Goal: Entertainment & Leisure: Consume media (video, audio)

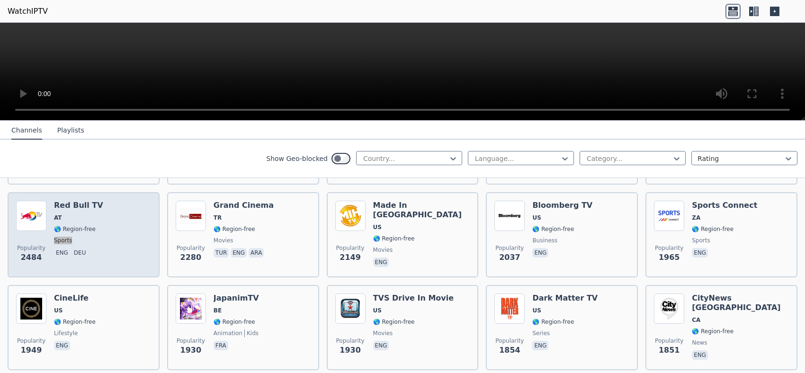
scroll to position [390, 0]
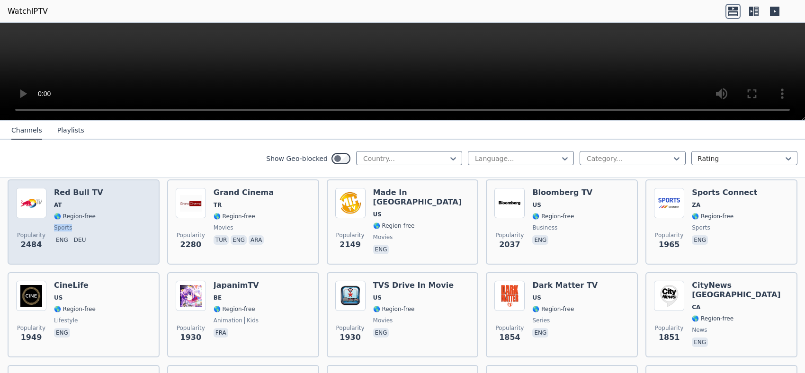
click at [35, 200] on img at bounding box center [31, 203] width 30 height 30
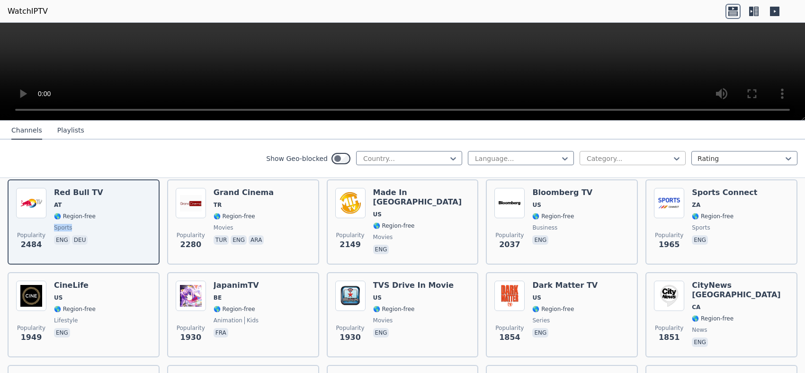
click at [656, 158] on div at bounding box center [629, 158] width 86 height 9
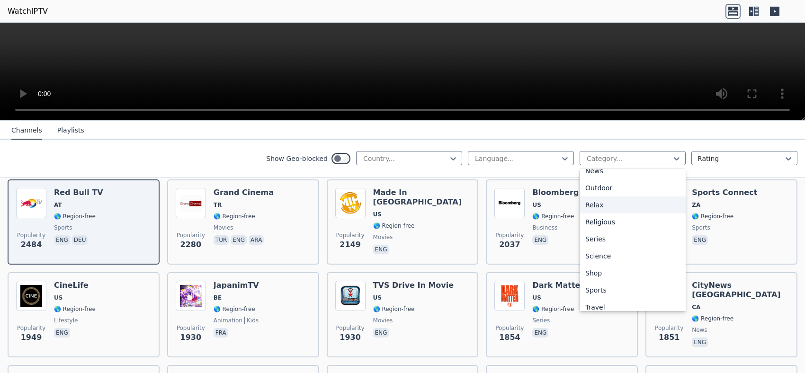
scroll to position [322, 0]
click at [610, 268] on div "Sports" at bounding box center [632, 266] width 106 height 17
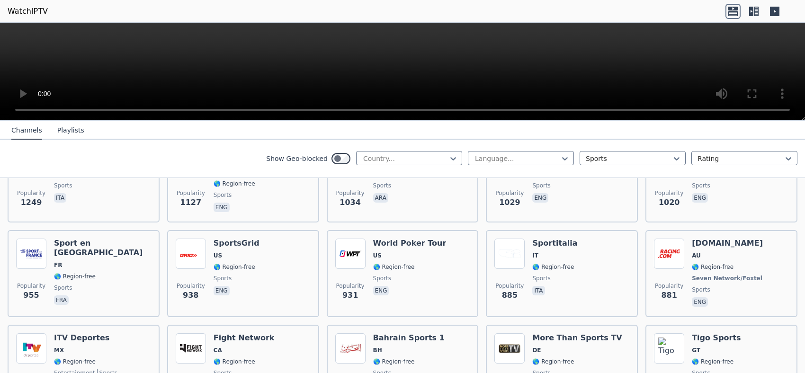
scroll to position [358, 0]
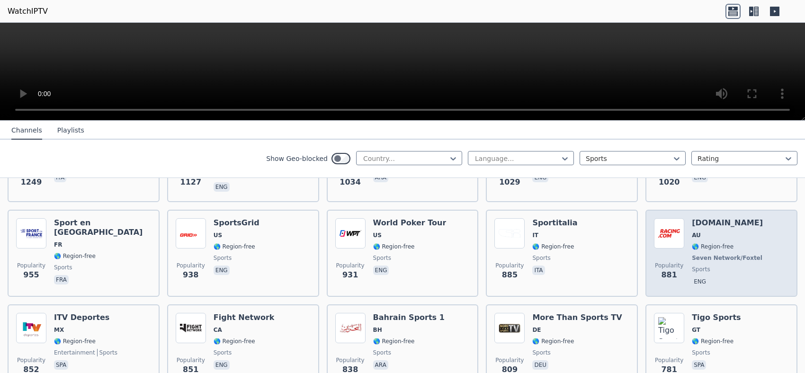
click at [667, 219] on img at bounding box center [669, 233] width 30 height 30
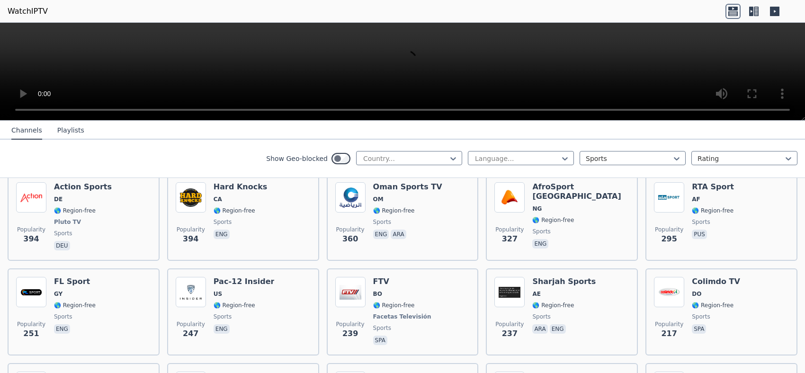
scroll to position [775, 0]
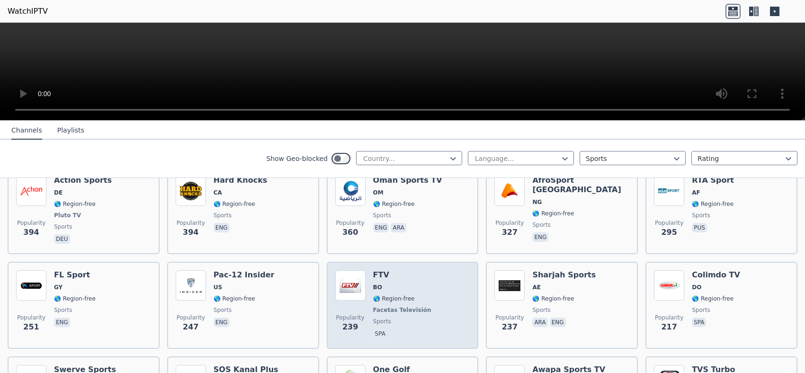
click at [356, 274] on img at bounding box center [350, 285] width 30 height 30
click at [341, 277] on img at bounding box center [350, 285] width 30 height 30
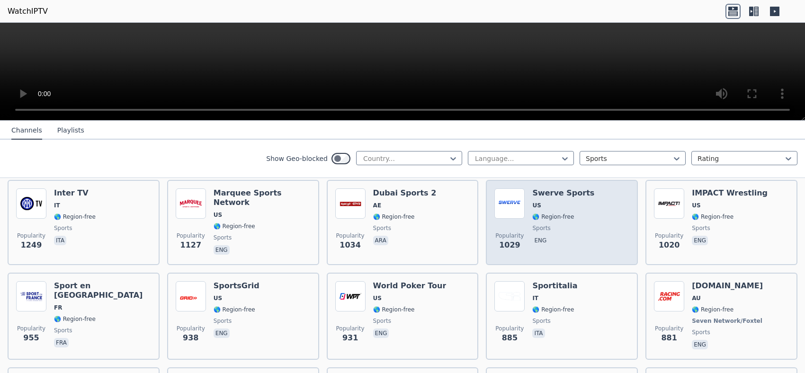
scroll to position [298, 0]
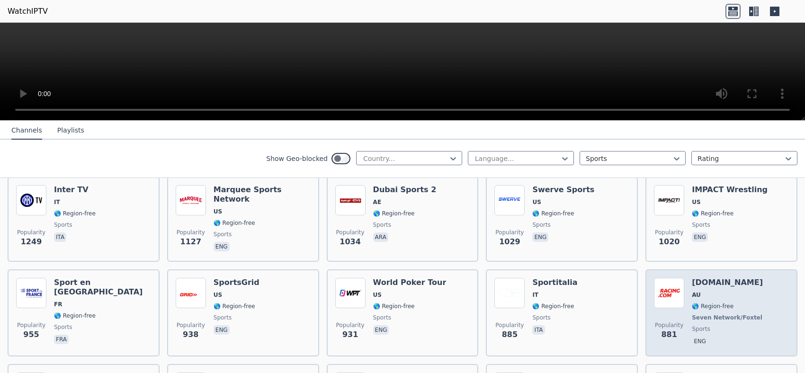
click at [683, 289] on div "Popularity 881 [DOMAIN_NAME] AU 🌎 Region-free Seven Network/Foxtel sports eng" at bounding box center [721, 313] width 135 height 70
click at [667, 287] on img at bounding box center [669, 293] width 30 height 30
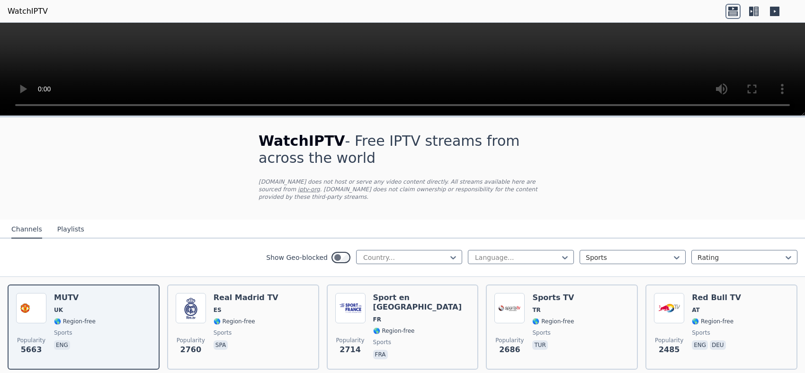
scroll to position [298, 0]
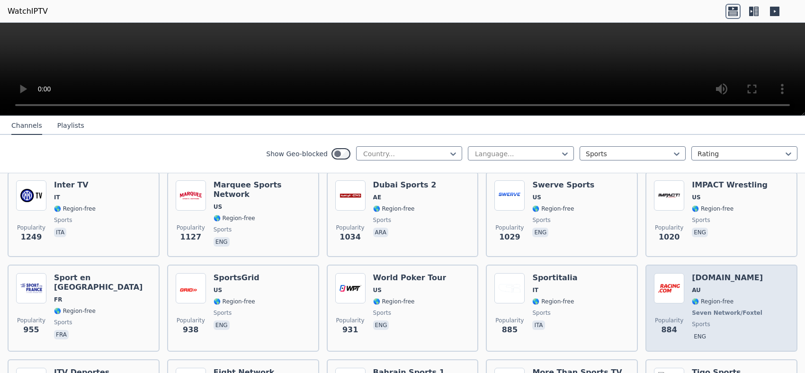
click at [709, 265] on div "Popularity 884 Racing.com AU 🌎 Region-free Seven Network/Foxtel sports eng" at bounding box center [721, 308] width 152 height 87
click at [646, 270] on div "Popularity 884 Racing.com AU 🌎 Region-free Seven Network/Foxtel sports eng" at bounding box center [721, 308] width 152 height 87
click at [673, 278] on img at bounding box center [669, 288] width 30 height 30
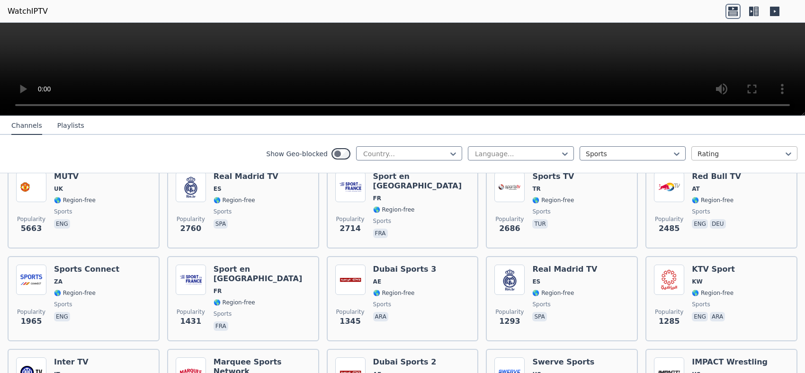
scroll to position [119, 0]
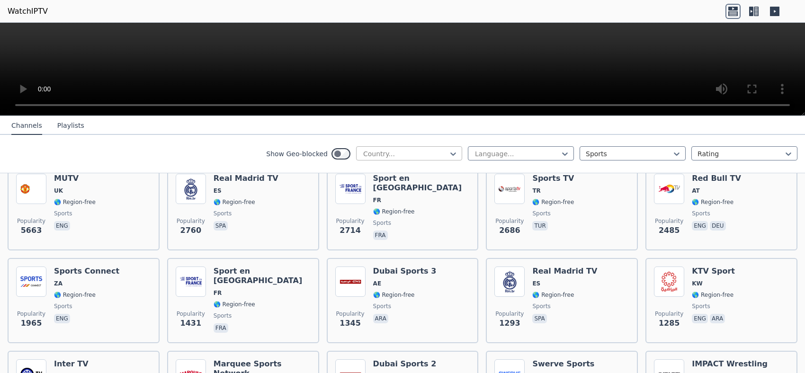
click at [435, 152] on div at bounding box center [405, 153] width 86 height 9
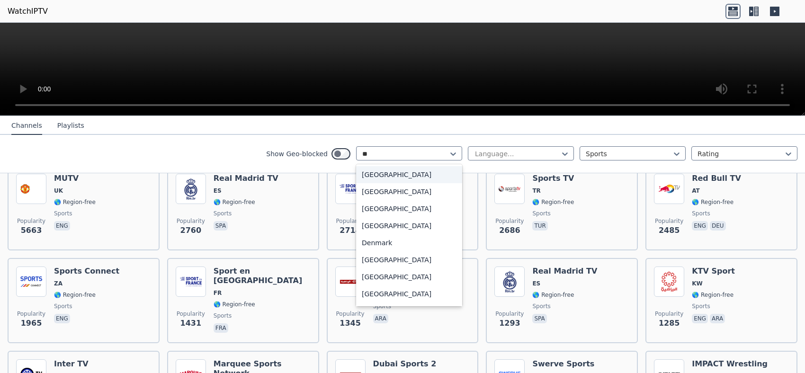
type input "*"
type input "**"
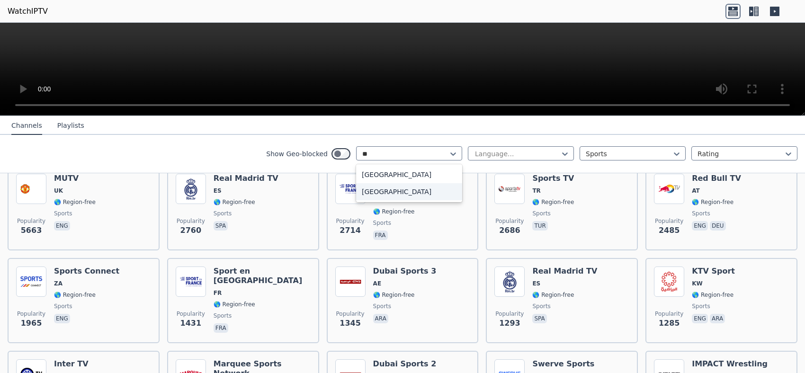
click at [379, 190] on div "United Kingdom" at bounding box center [409, 191] width 106 height 17
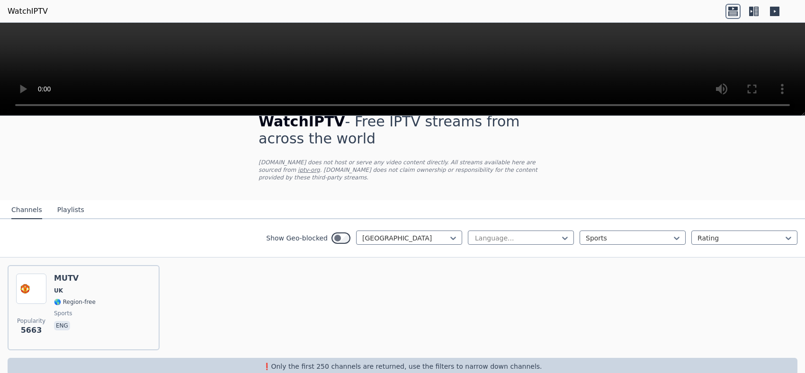
scroll to position [29, 0]
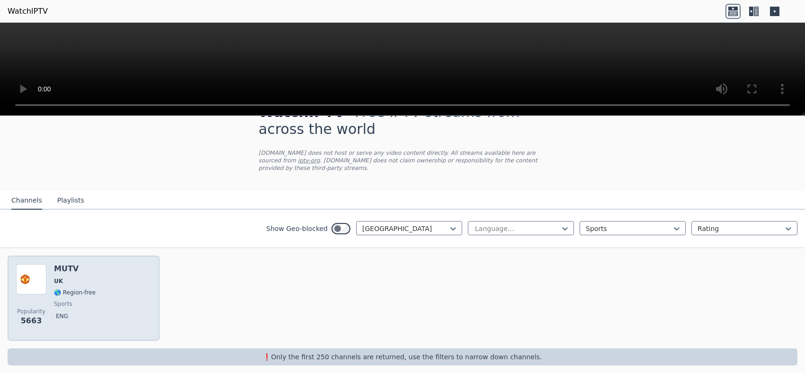
click at [28, 273] on img at bounding box center [31, 279] width 30 height 30
click at [75, 269] on div "MUTV UK 🌎 Region-free sports eng" at bounding box center [75, 298] width 42 height 68
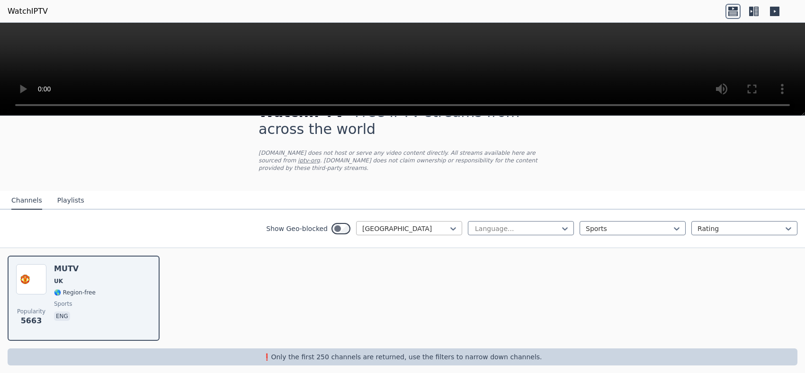
click at [422, 224] on div at bounding box center [405, 228] width 86 height 9
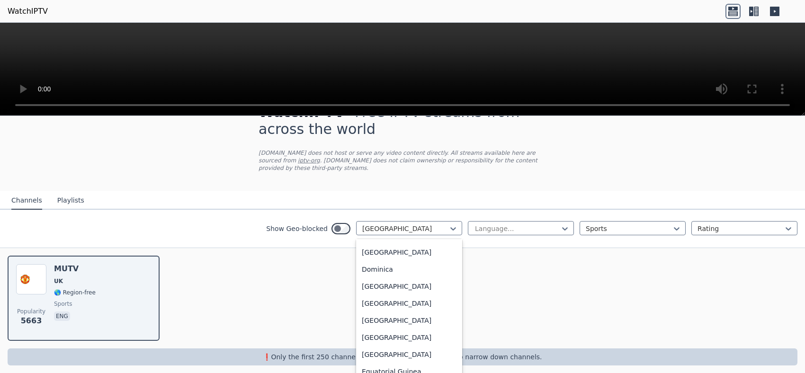
scroll to position [0, 0]
click at [394, 241] on div "All countries" at bounding box center [409, 249] width 106 height 17
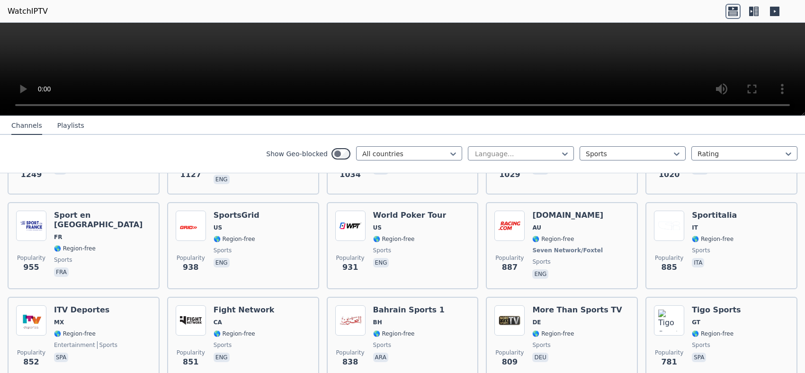
scroll to position [387, 0]
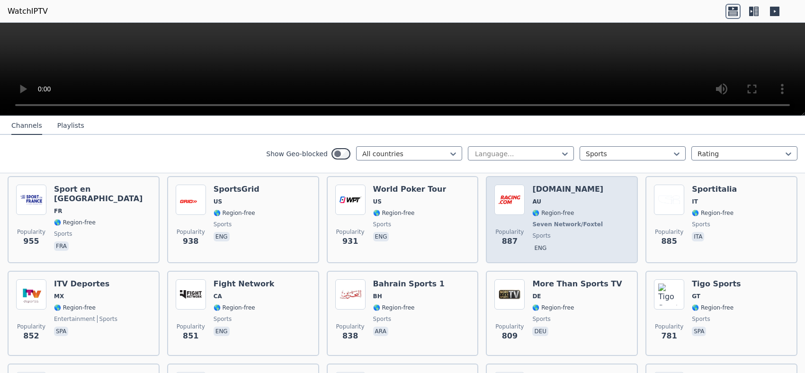
click at [541, 213] on div "Racing.com AU 🌎 Region-free Seven Network/Foxtel sports eng" at bounding box center [568, 220] width 72 height 70
click at [565, 189] on div "Racing.com AU 🌎 Region-free Seven Network/Foxtel sports eng" at bounding box center [568, 220] width 72 height 70
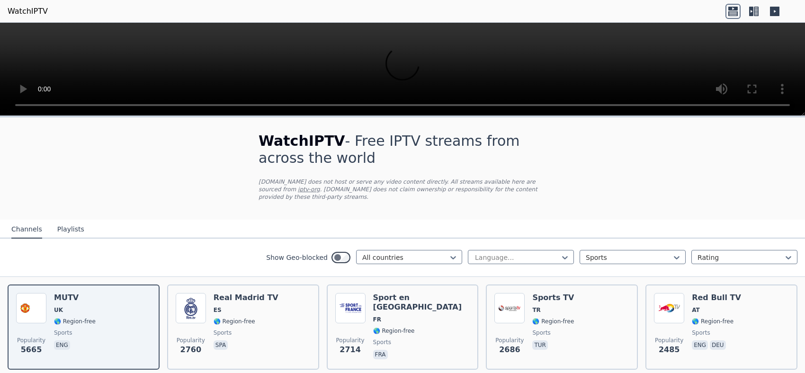
scroll to position [387, 0]
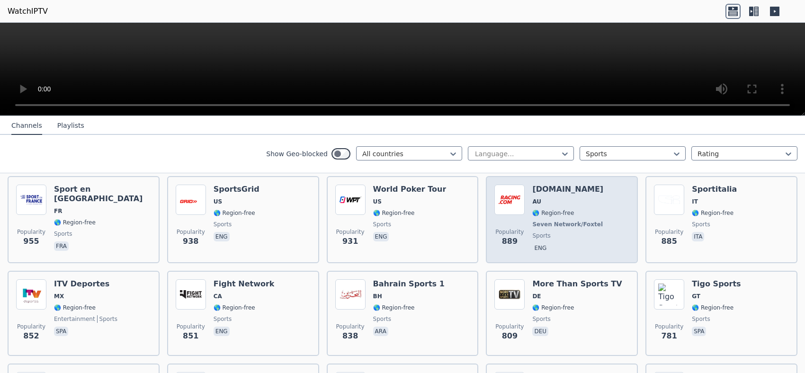
click at [552, 198] on span "AU" at bounding box center [568, 202] width 72 height 8
click at [500, 228] on span "Popularity" at bounding box center [509, 232] width 28 height 8
click at [501, 205] on img at bounding box center [509, 200] width 30 height 30
click at [554, 221] on span "Seven Network/Foxtel" at bounding box center [567, 225] width 71 height 8
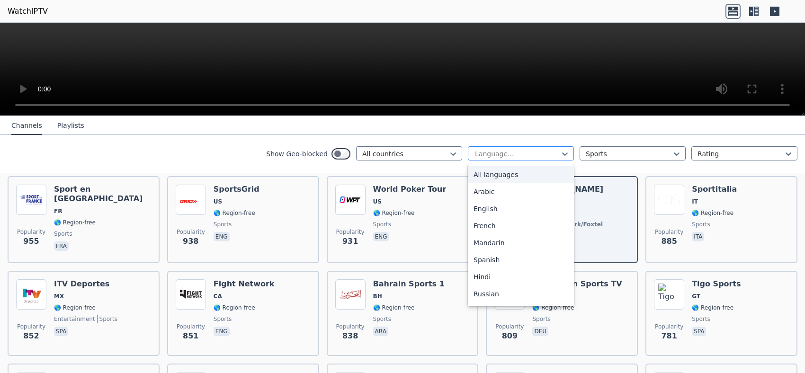
click at [511, 155] on div at bounding box center [517, 153] width 86 height 9
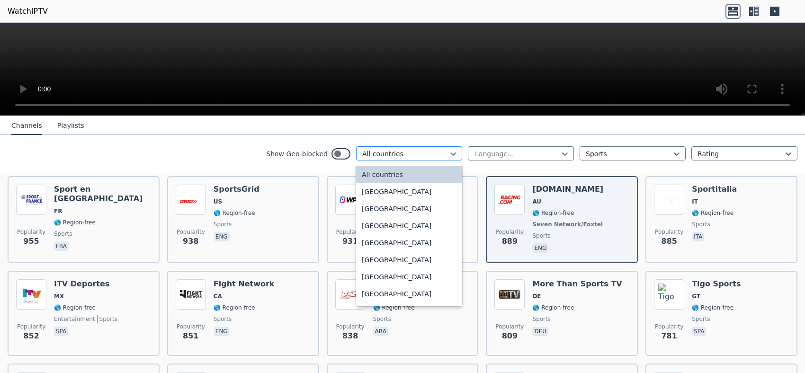
click at [379, 151] on div at bounding box center [405, 153] width 86 height 9
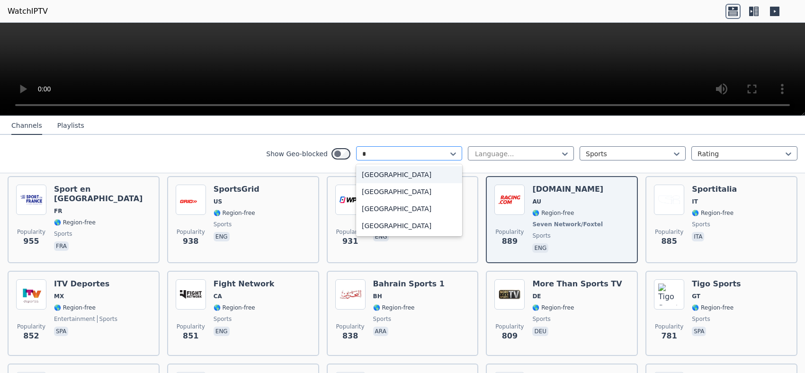
type input "**"
click at [374, 175] on div "Australia" at bounding box center [409, 174] width 106 height 17
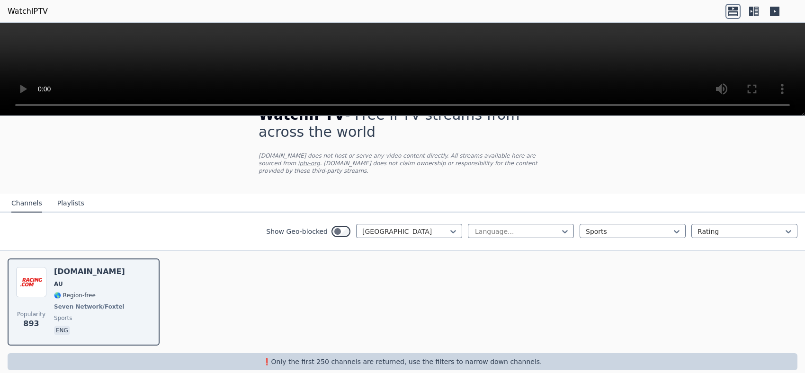
scroll to position [31, 0]
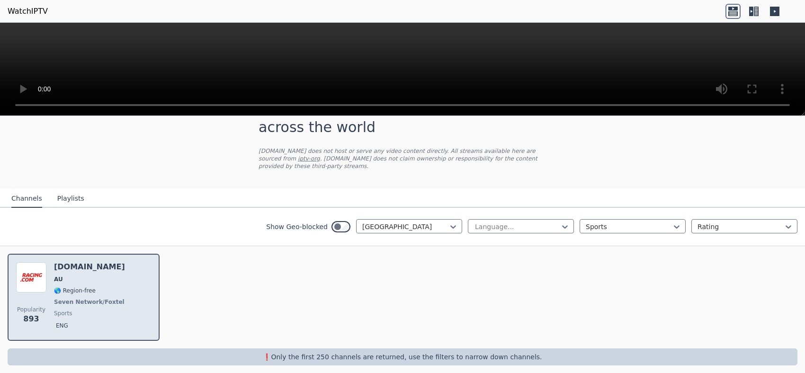
click at [72, 262] on h6 "[DOMAIN_NAME]" at bounding box center [90, 266] width 72 height 9
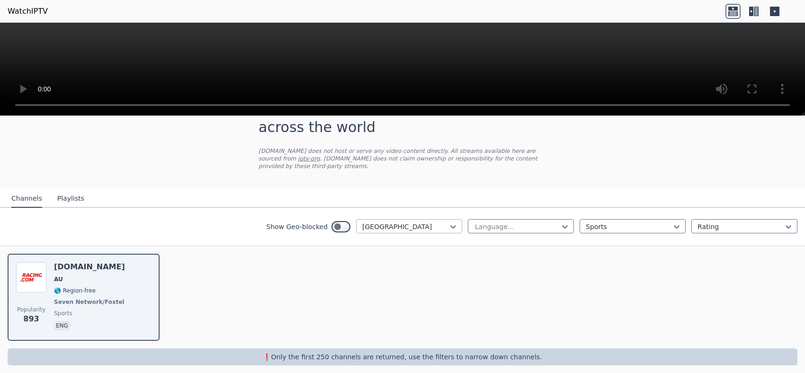
click at [428, 222] on div at bounding box center [405, 226] width 86 height 9
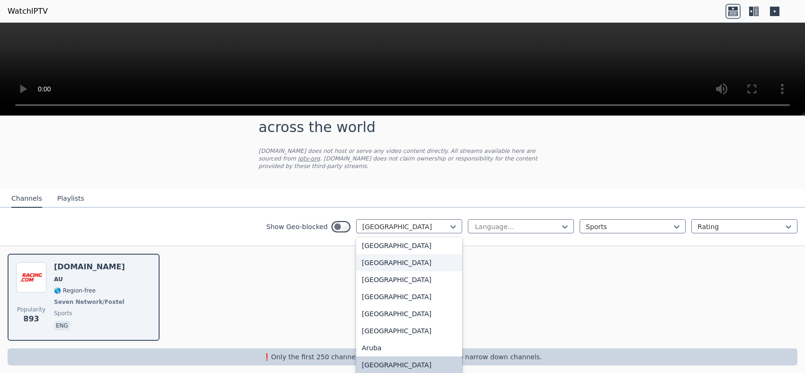
scroll to position [0, 0]
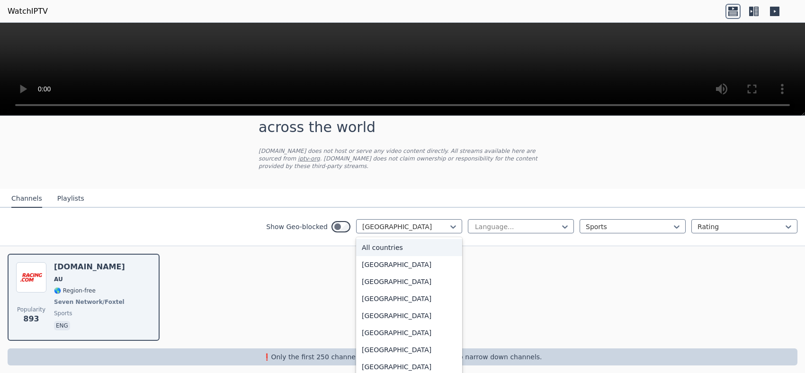
click at [365, 240] on div "All countries" at bounding box center [409, 247] width 106 height 17
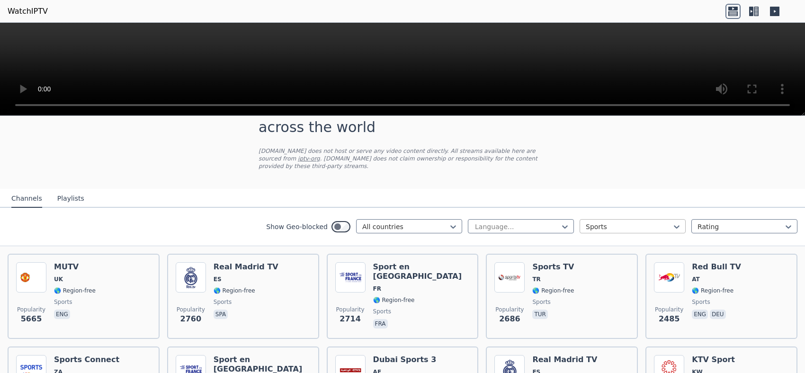
click at [662, 222] on div at bounding box center [629, 226] width 86 height 9
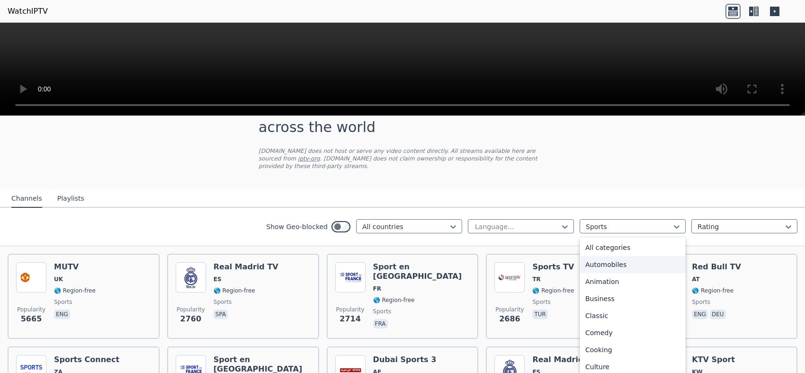
click at [622, 259] on div "Automobiles" at bounding box center [632, 264] width 106 height 17
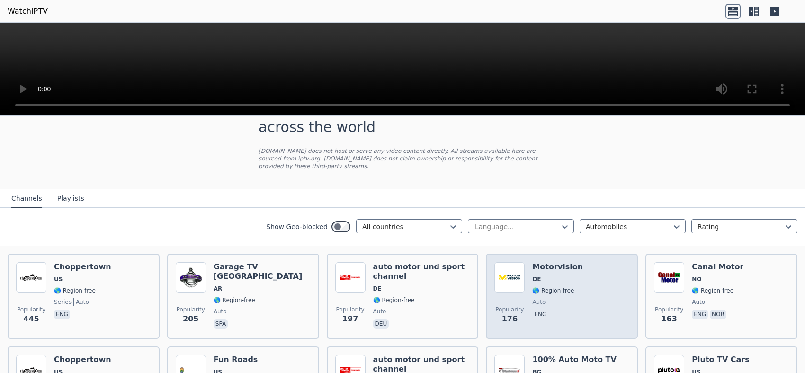
click at [575, 267] on div "Popularity 176 Motorvision DE 🌎 Region-free auto eng" at bounding box center [561, 296] width 135 height 68
click at [556, 287] on span "🌎 Region-free" at bounding box center [553, 291] width 42 height 8
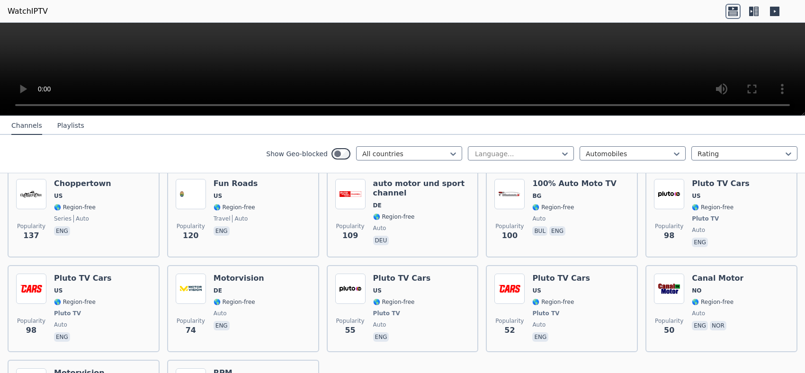
scroll to position [210, 0]
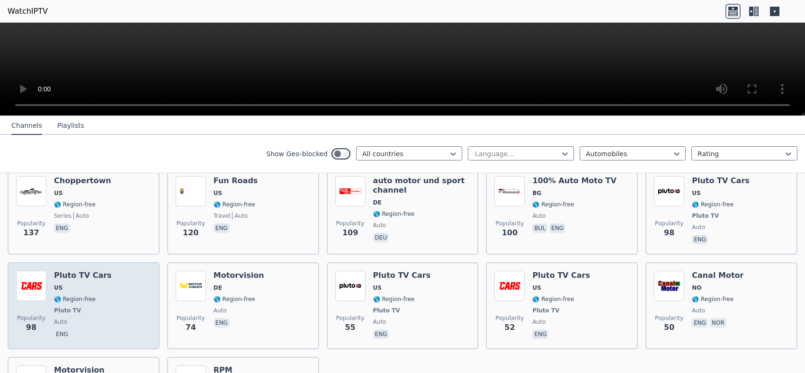
click at [99, 271] on h6 "Pluto TV Cars" at bounding box center [83, 275] width 58 height 9
click at [91, 284] on span "US" at bounding box center [83, 288] width 58 height 8
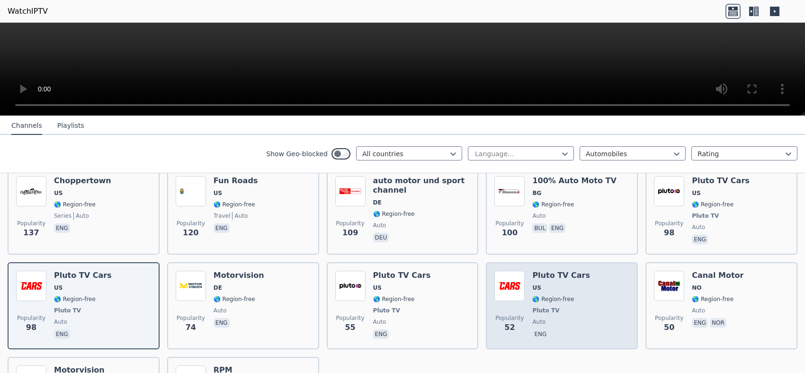
click at [596, 280] on div "Popularity 52 Pluto TV Cars US 🌎 Region-free Pluto TV auto eng" at bounding box center [561, 306] width 135 height 70
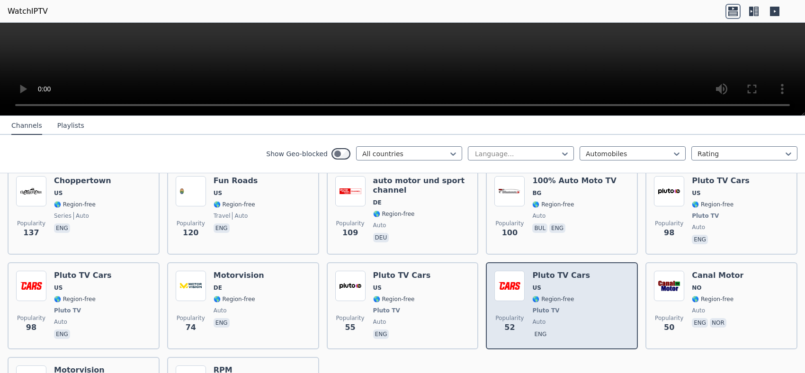
click at [601, 324] on div "Popularity 52 Pluto TV Cars US 🌎 Region-free Pluto TV auto eng" at bounding box center [561, 306] width 135 height 70
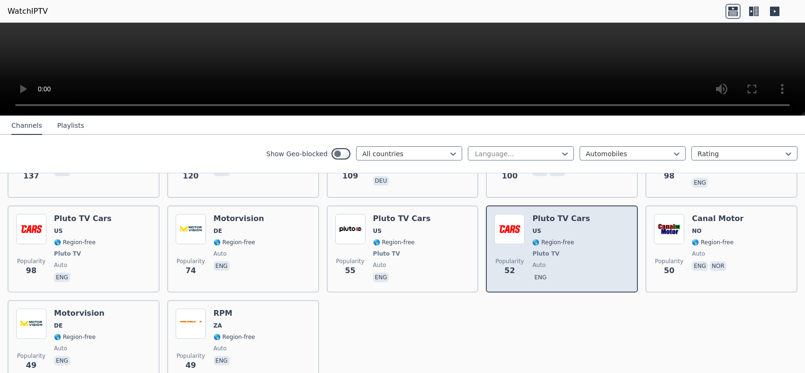
scroll to position [269, 0]
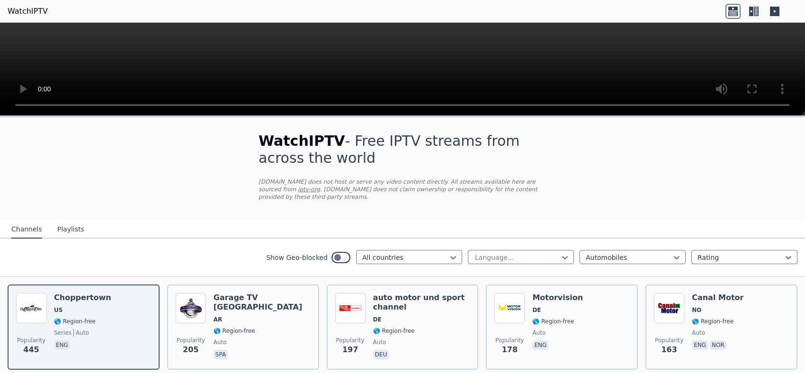
scroll to position [269, 0]
